Goal: Task Accomplishment & Management: Use online tool/utility

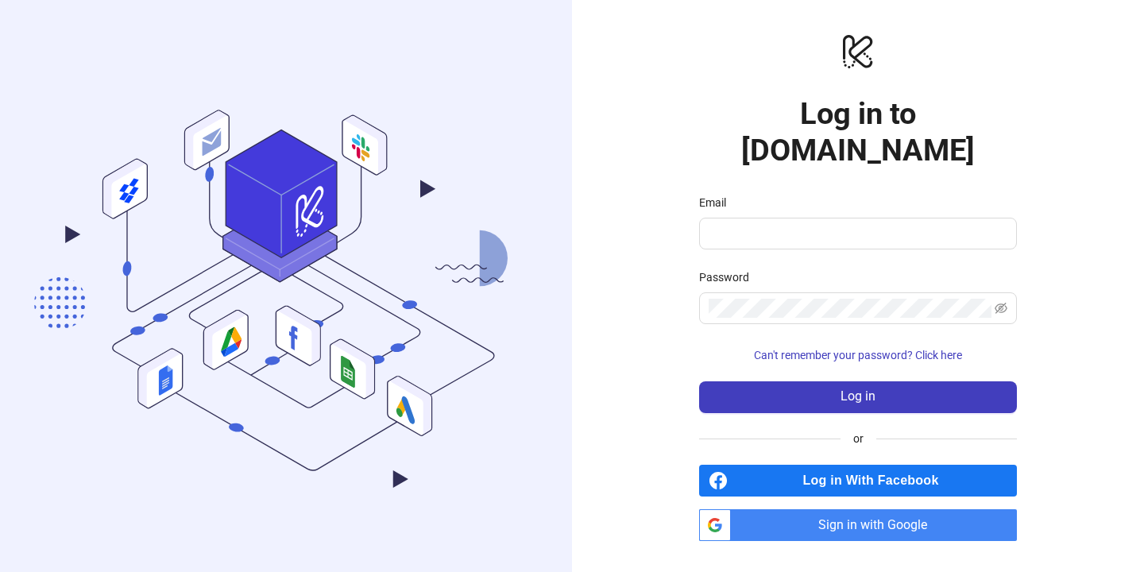
click at [818, 513] on span "Sign in with Google" at bounding box center [878, 525] width 280 height 32
click at [926, 509] on span "Sign in with Google" at bounding box center [878, 525] width 280 height 32
click at [874, 225] on span at bounding box center [858, 234] width 318 height 32
click at [853, 224] on input "Email" at bounding box center [857, 233] width 296 height 19
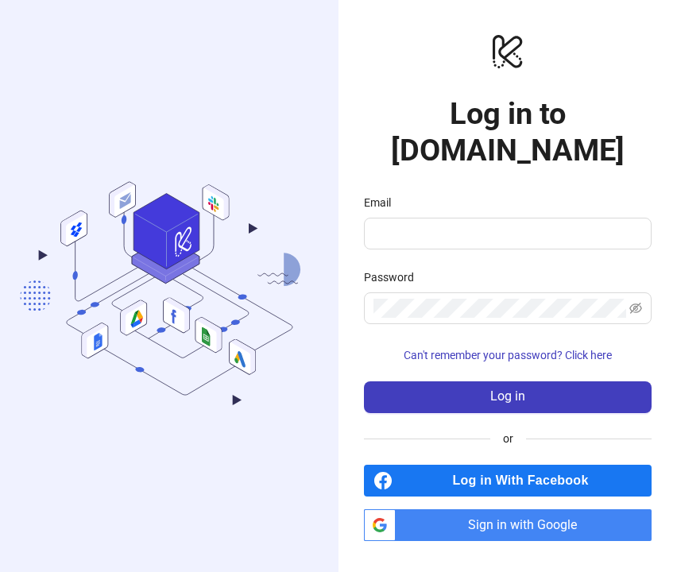
click at [489, 483] on div "Log in With Facebook btn_google_dark_normal_ios Created with Sketch. Sign in wi…" at bounding box center [508, 503] width 288 height 76
click at [490, 509] on span "Sign in with Google" at bounding box center [527, 525] width 250 height 32
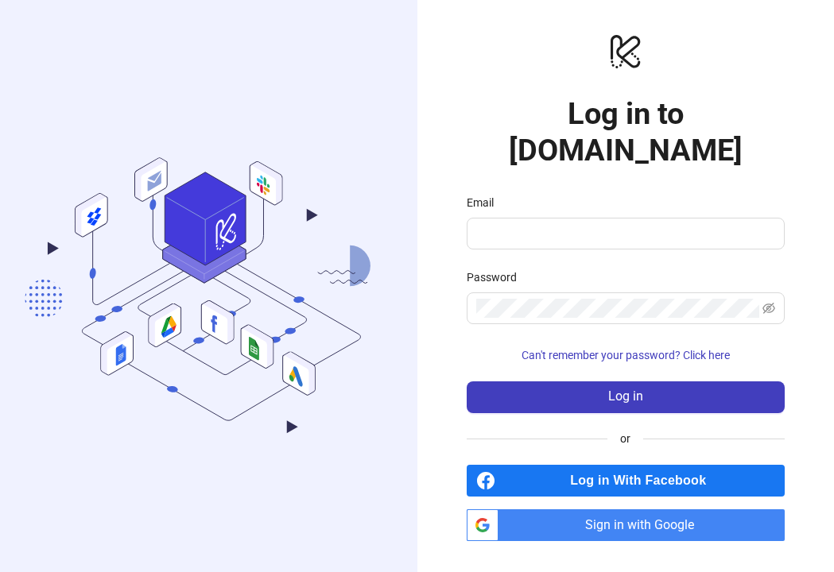
click at [651, 509] on span "Sign in with Google" at bounding box center [645, 525] width 280 height 32
click at [555, 224] on input "Email" at bounding box center [624, 233] width 296 height 19
type input "**********"
click at [606, 234] on form "**********" at bounding box center [626, 303] width 318 height 219
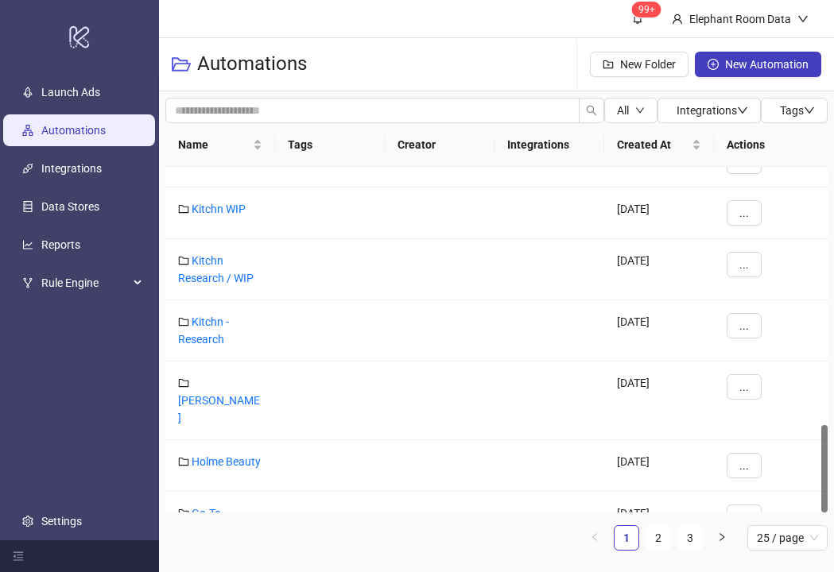
scroll to position [1013, 0]
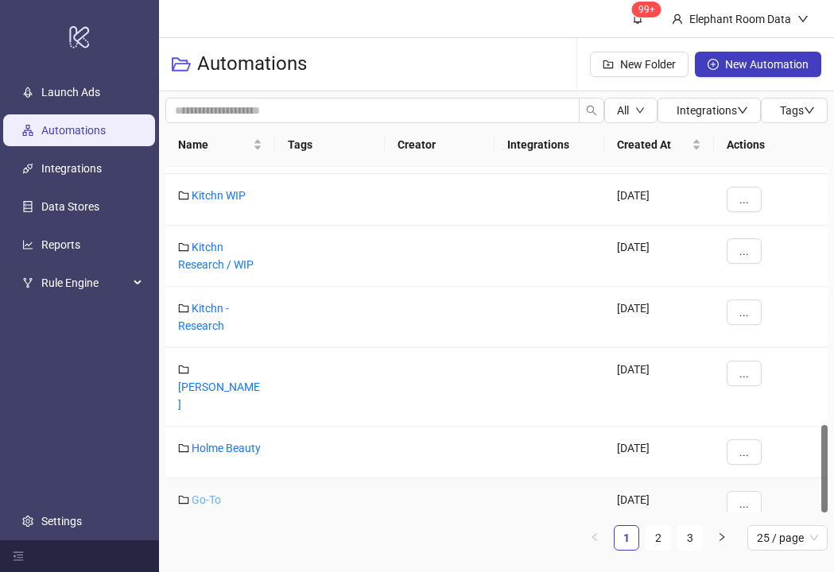
click at [215, 494] on link "Go-To Skincare" at bounding box center [199, 509] width 43 height 30
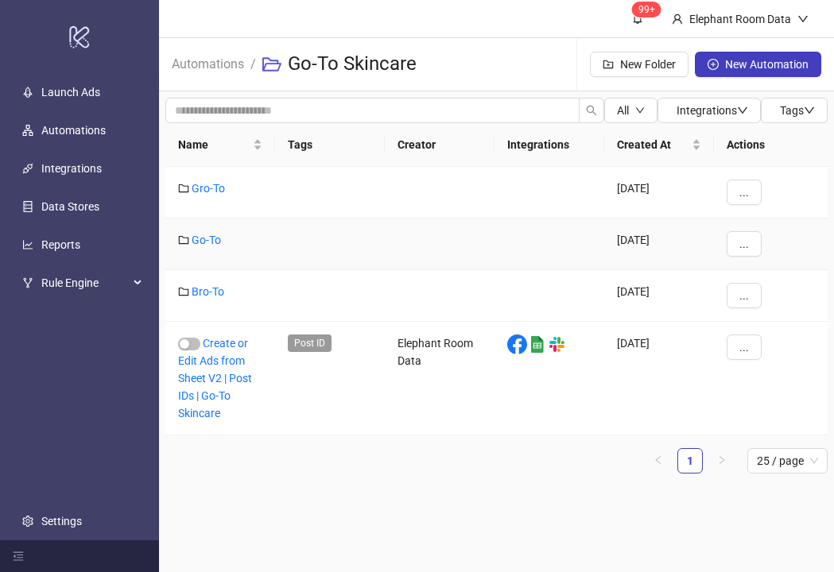
click at [205, 231] on div "Go-To" at bounding box center [220, 245] width 110 height 52
click at [205, 234] on link "Go-To" at bounding box center [206, 240] width 29 height 13
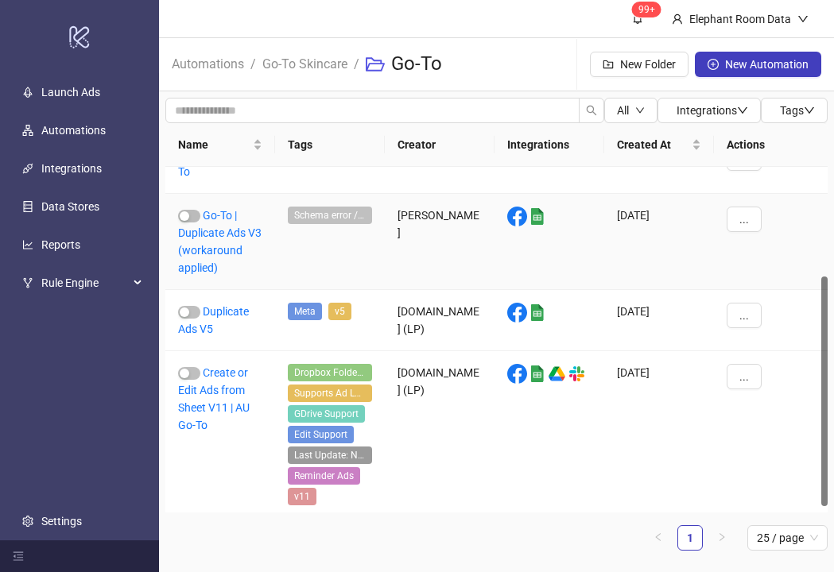
scroll to position [174, 0]
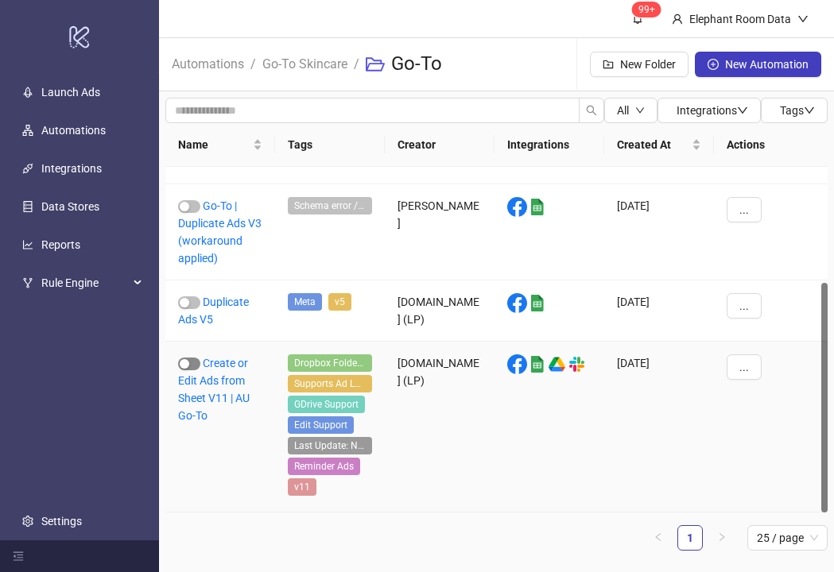
click at [196, 366] on span "button" at bounding box center [189, 364] width 22 height 13
click at [236, 378] on link "Create or Edit Ads from Sheet V11 | AU Go-To" at bounding box center [214, 389] width 72 height 65
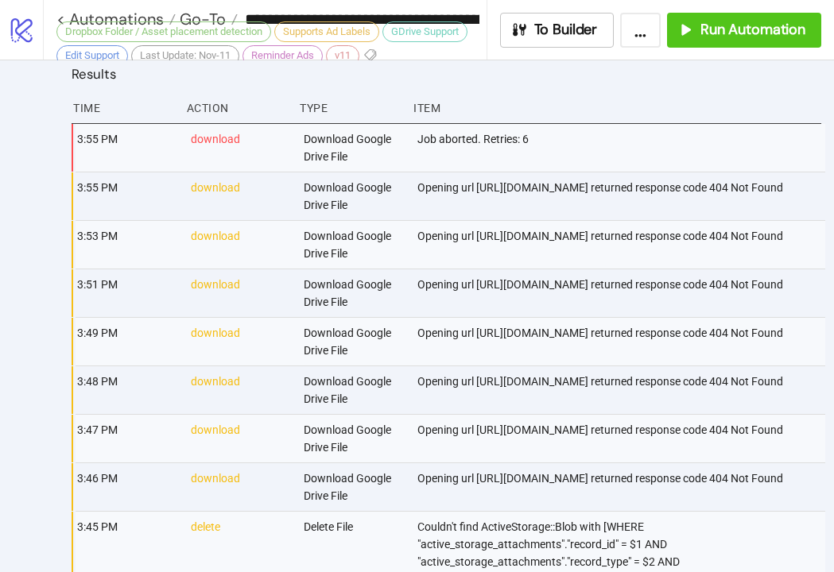
scroll to position [1136, 0]
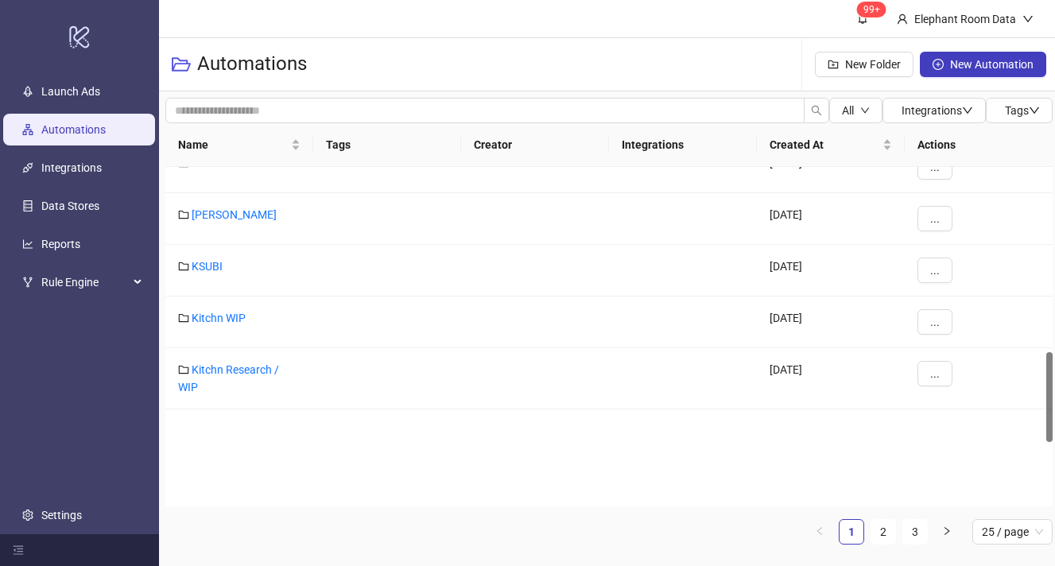
scroll to position [971, 0]
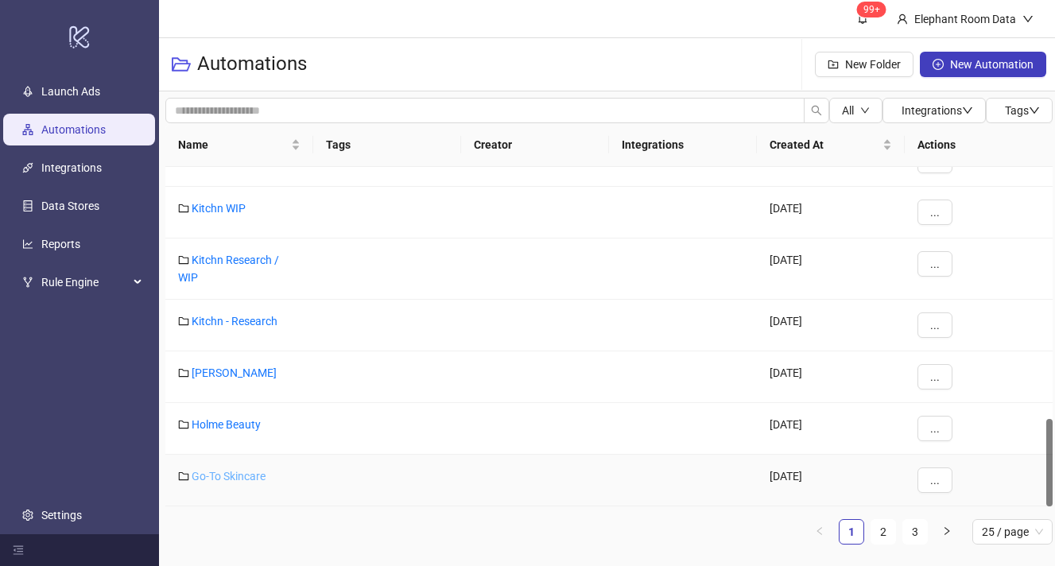
click at [221, 477] on link "Go-To Skincare" at bounding box center [229, 476] width 74 height 13
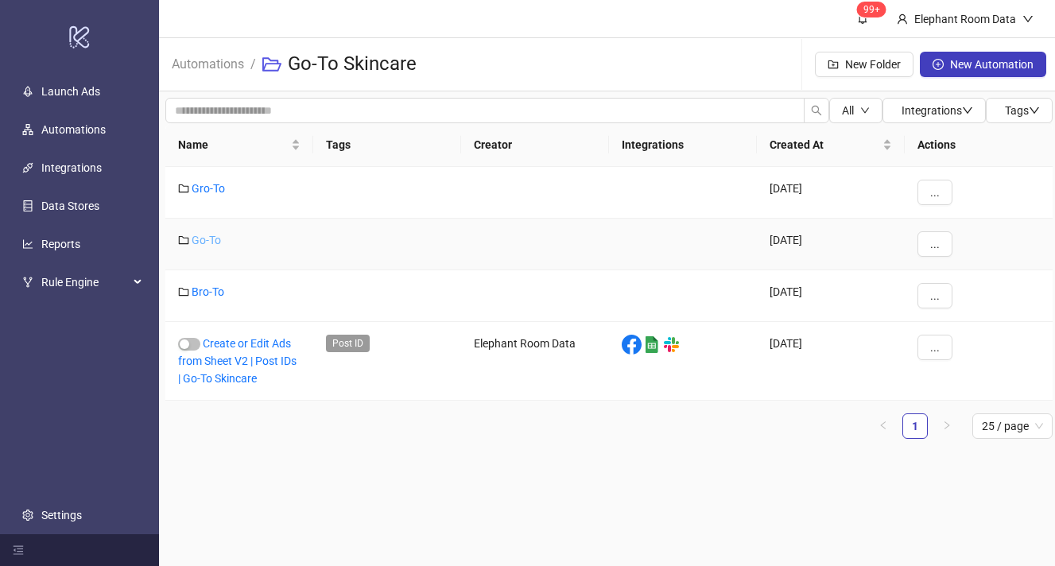
click at [214, 244] on link "Go-To" at bounding box center [206, 240] width 29 height 13
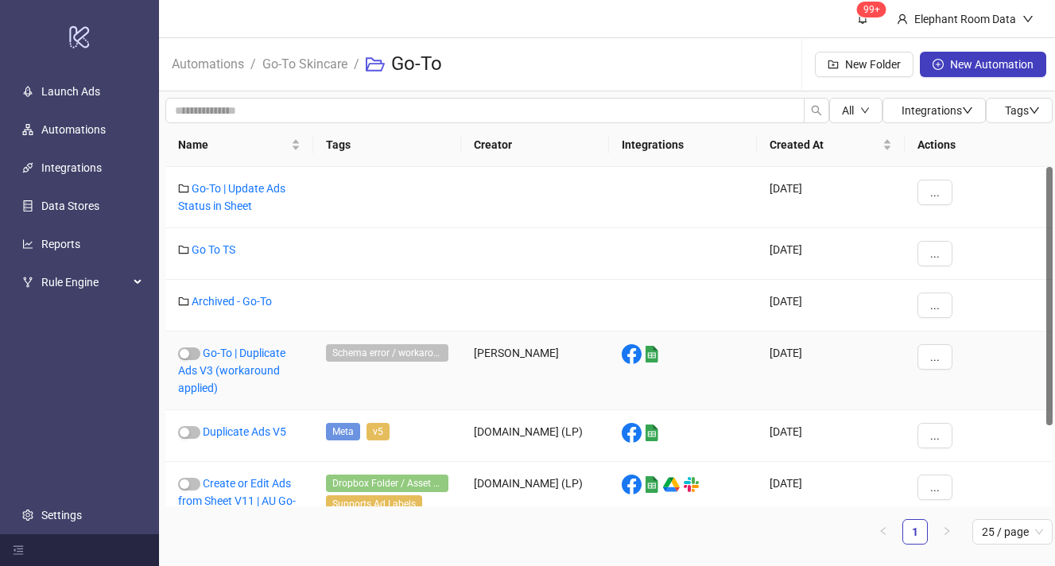
scroll to position [106, 0]
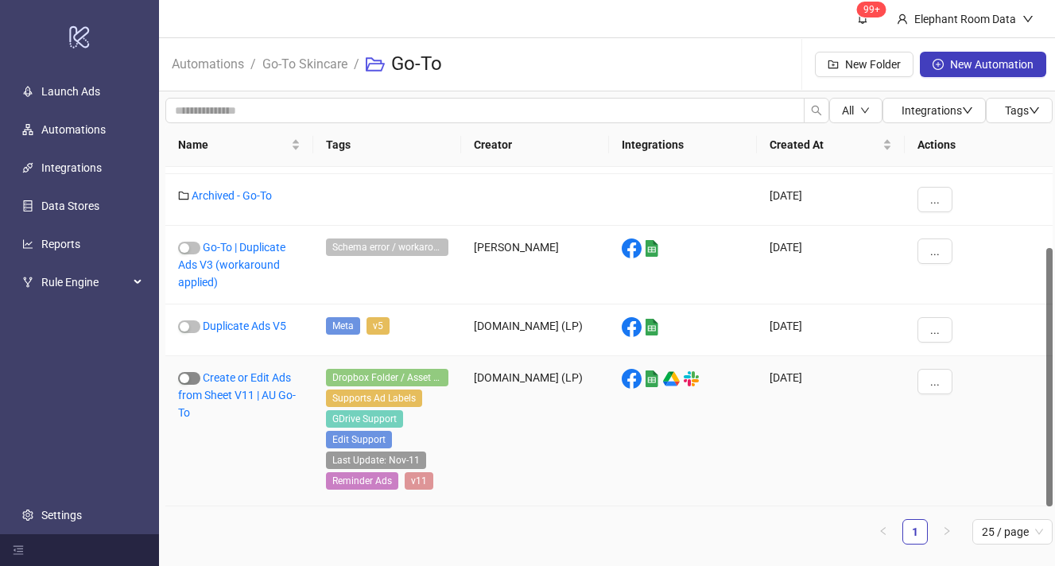
click at [187, 374] on div "button" at bounding box center [185, 379] width 10 height 10
click at [256, 389] on link "Create or Edit Ads from Sheet V11 | AU Go-To" at bounding box center [237, 395] width 118 height 48
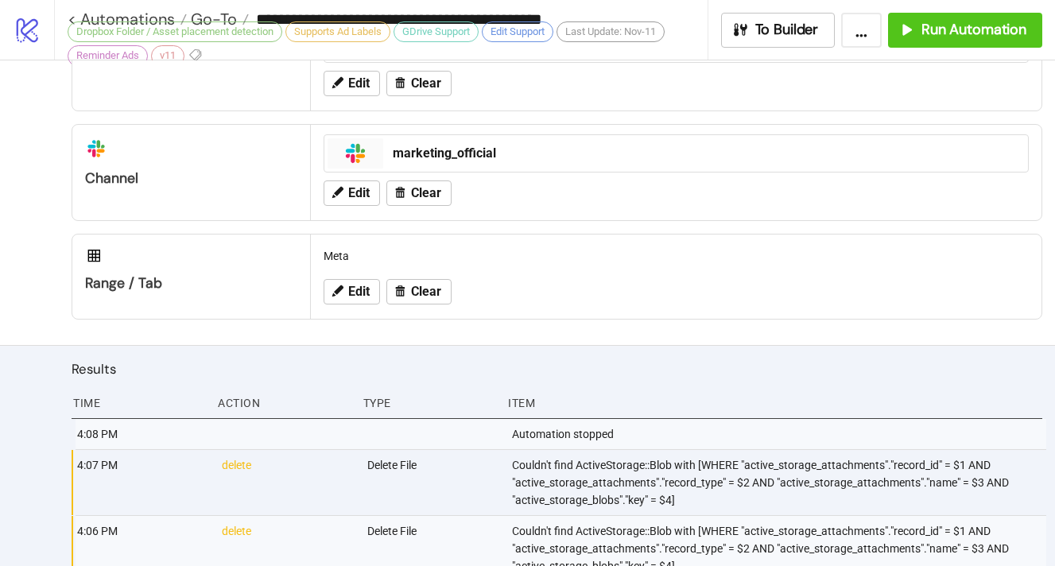
scroll to position [731, 0]
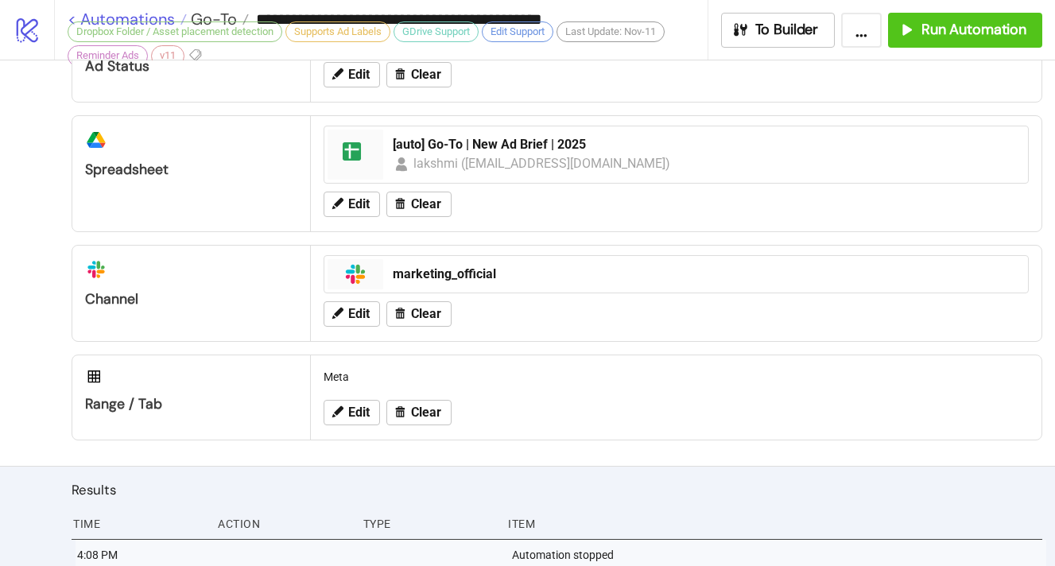
click at [127, 16] on link "< Automations" at bounding box center [127, 19] width 119 height 16
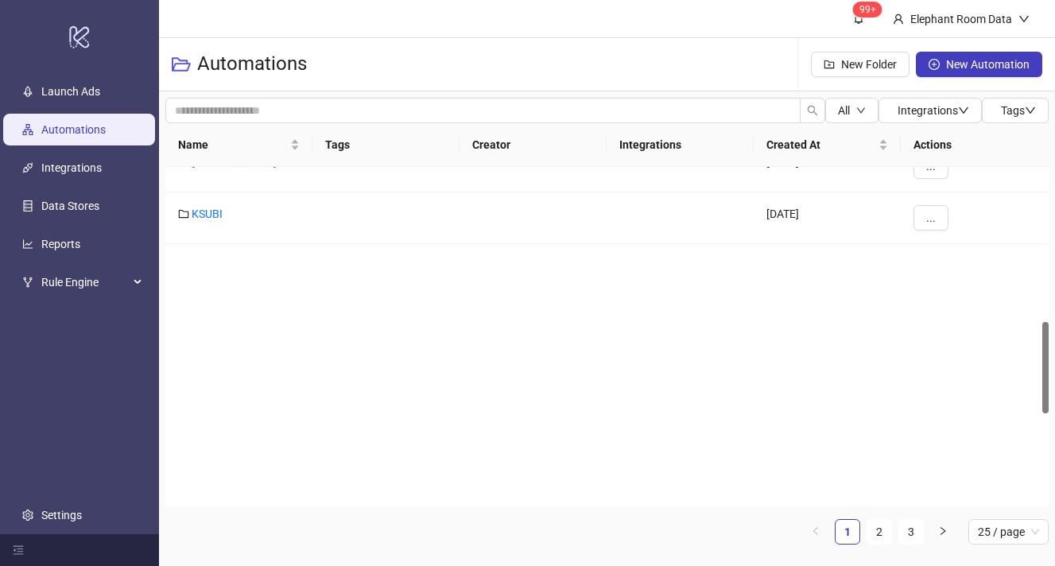
scroll to position [971, 0]
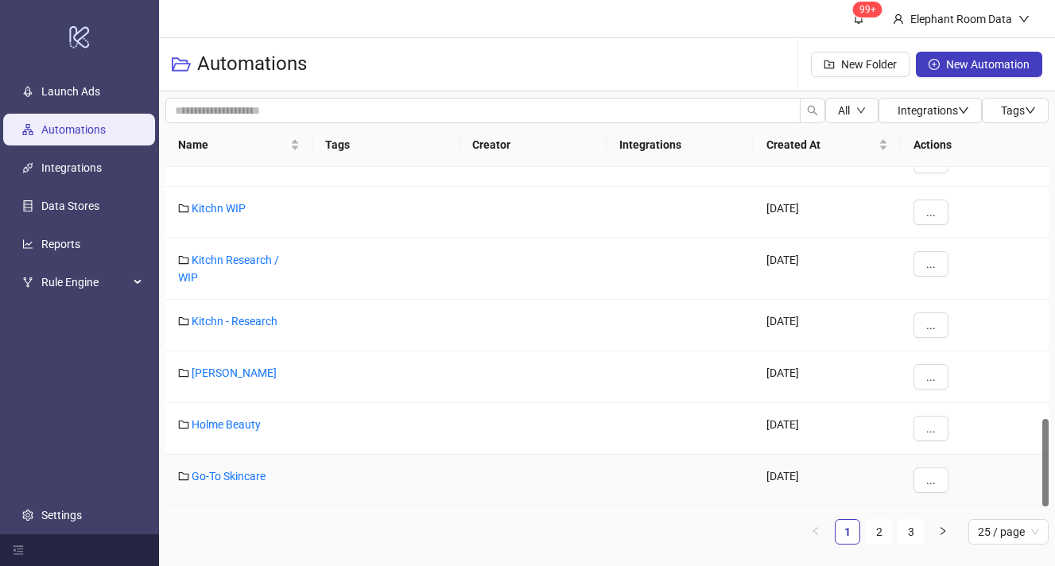
click at [221, 486] on div "Go-To Skincare" at bounding box center [238, 481] width 147 height 52
click at [221, 476] on link "Go-To Skincare" at bounding box center [229, 476] width 74 height 13
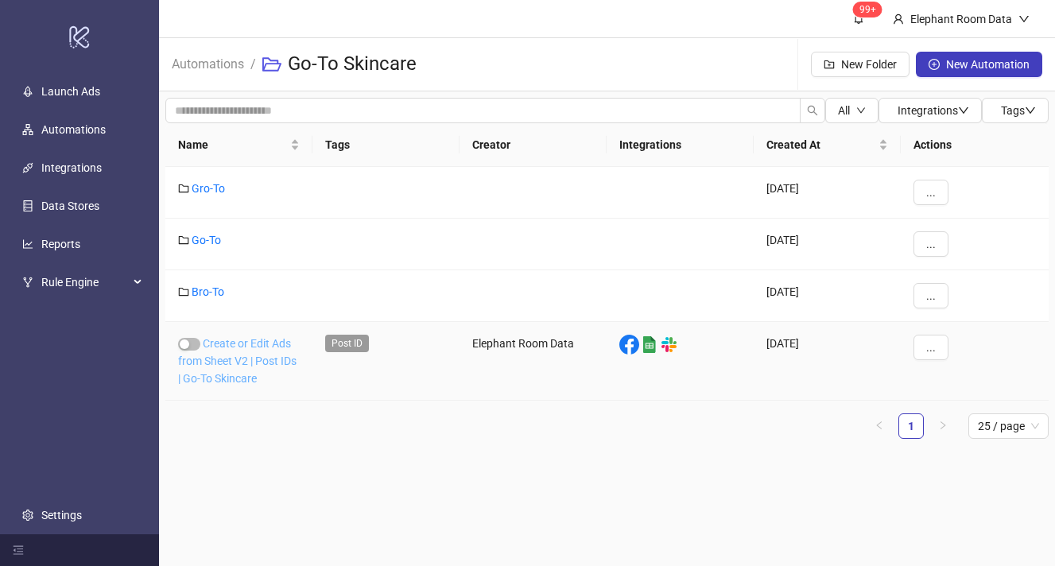
click at [261, 358] on link "Create or Edit Ads from Sheet V2 | Post IDs | Go-To Skincare" at bounding box center [237, 361] width 118 height 48
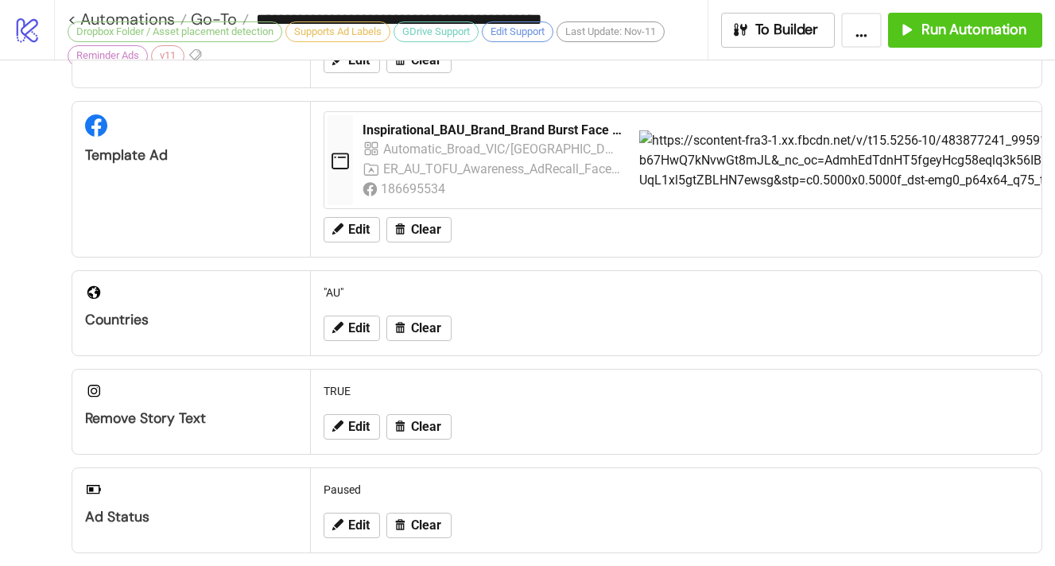
type input "**********"
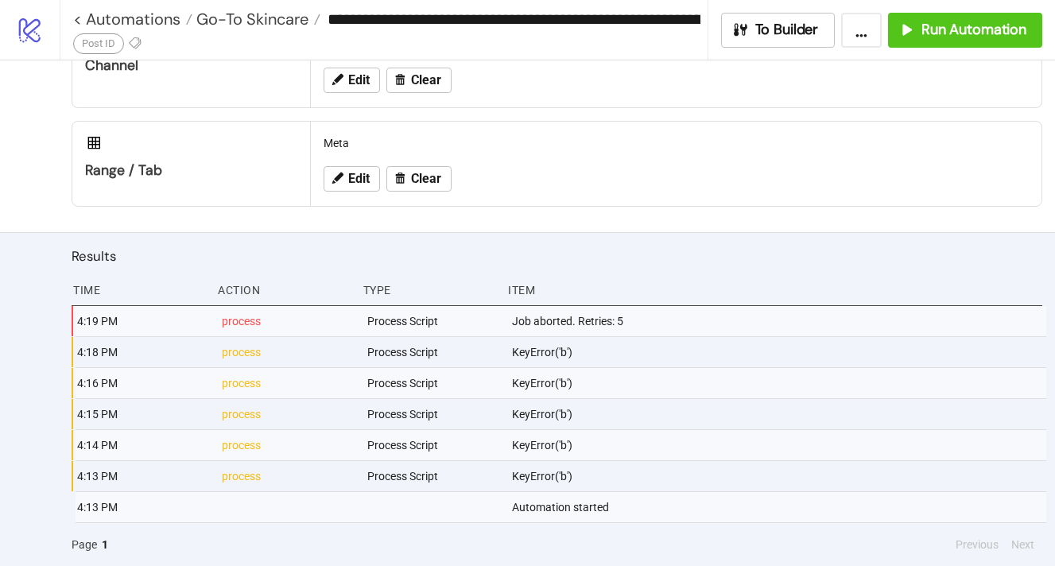
scroll to position [869, 0]
